Goal: Task Accomplishment & Management: Use online tool/utility

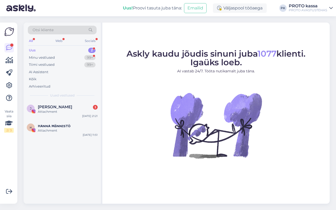
click at [64, 45] on div "All Web Socials" at bounding box center [62, 42] width 69 height 8
click at [60, 40] on div "Web" at bounding box center [58, 41] width 9 height 7
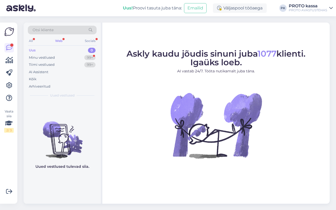
click at [32, 36] on div "Otsi kliente" at bounding box center [62, 32] width 69 height 12
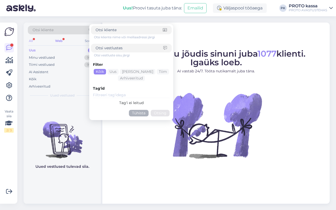
click at [34, 42] on div "All" at bounding box center [31, 41] width 6 height 7
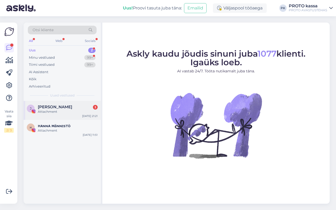
click at [64, 113] on div "Attachment" at bounding box center [68, 112] width 60 height 5
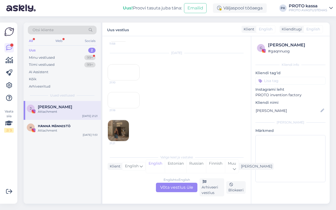
scroll to position [173, 0]
click at [50, 43] on div "All Web Socials" at bounding box center [62, 42] width 69 height 8
click at [52, 42] on div "All Web Socials" at bounding box center [62, 42] width 69 height 8
click at [56, 41] on div "Web" at bounding box center [58, 41] width 9 height 7
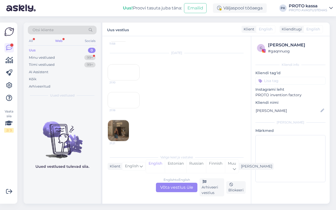
scroll to position [303, 0]
click at [57, 42] on div "Web" at bounding box center [58, 41] width 9 height 7
